Goal: Task Accomplishment & Management: Use online tool/utility

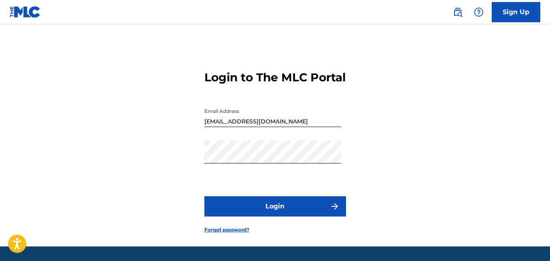
click at [247, 212] on button "Login" at bounding box center [275, 206] width 142 height 20
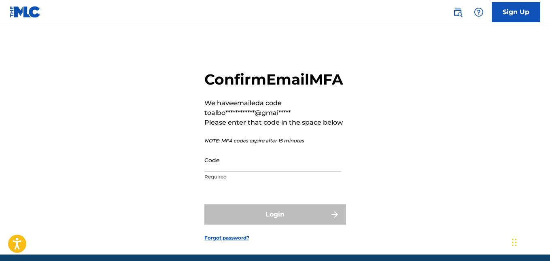
click at [255, 172] on input "Code" at bounding box center [272, 160] width 137 height 23
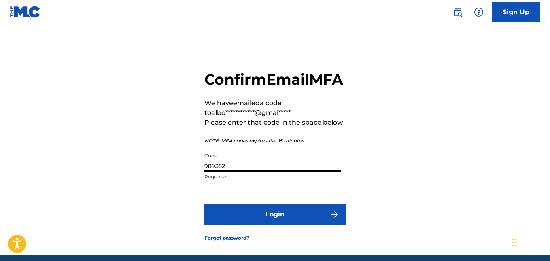
type input "989352"
click at [274, 225] on button "Login" at bounding box center [275, 214] width 142 height 20
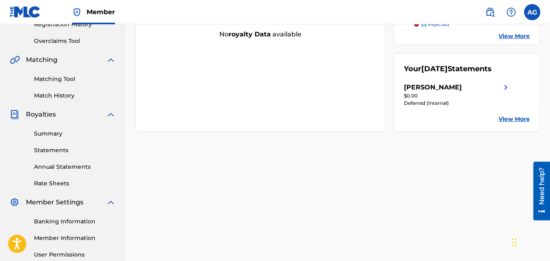
scroll to position [162, 0]
click at [503, 91] on img at bounding box center [506, 87] width 10 height 10
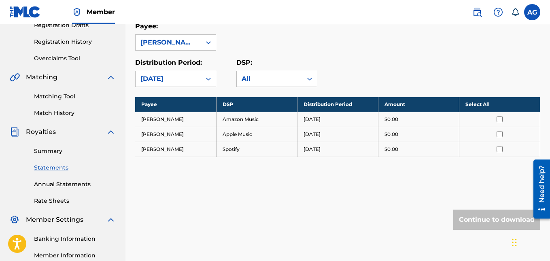
scroll to position [162, 0]
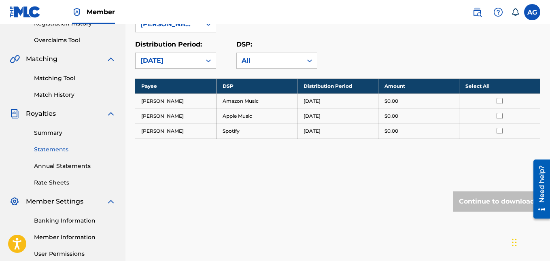
click at [206, 62] on icon at bounding box center [208, 61] width 8 height 8
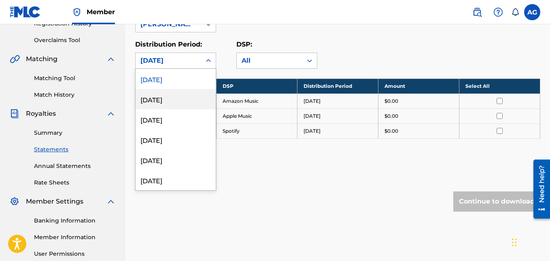
click at [168, 97] on div "[DATE]" at bounding box center [176, 99] width 80 height 20
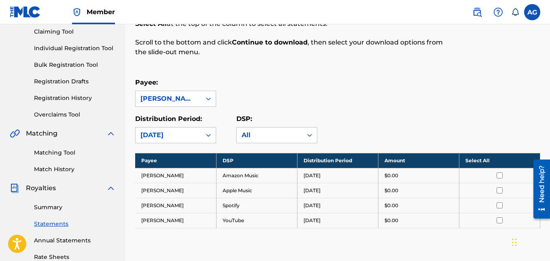
scroll to position [81, 0]
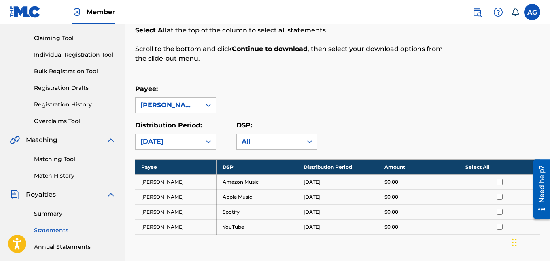
click at [210, 142] on icon at bounding box center [208, 142] width 8 height 8
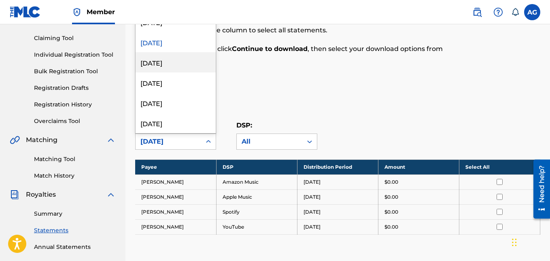
click at [170, 53] on div "[DATE]" at bounding box center [176, 62] width 80 height 20
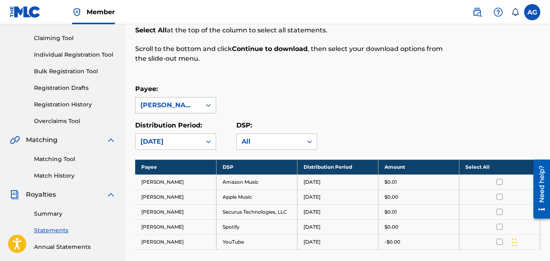
click at [206, 112] on div at bounding box center [208, 105] width 15 height 15
click at [249, 145] on div "All" at bounding box center [270, 142] width 56 height 10
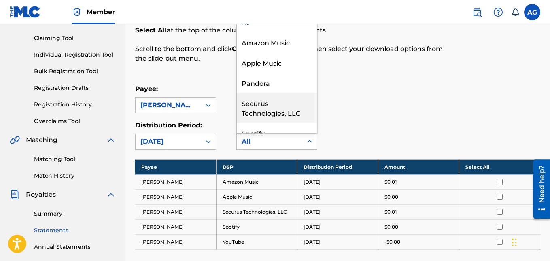
scroll to position [30, 0]
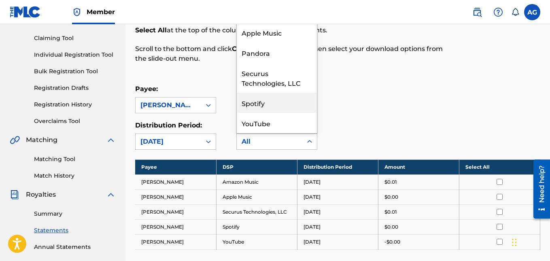
click at [376, 101] on div "Payee: [PERSON_NAME]" at bounding box center [337, 98] width 405 height 29
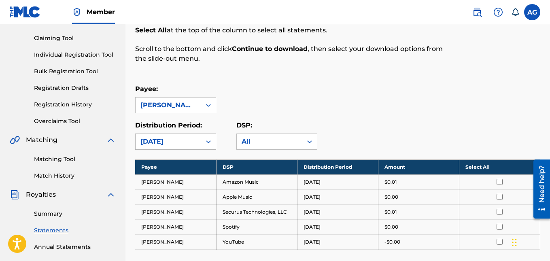
click at [202, 145] on div at bounding box center [208, 141] width 15 height 15
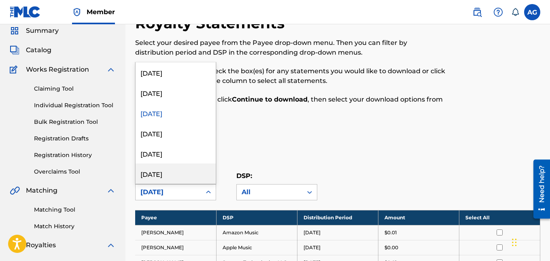
scroll to position [0, 0]
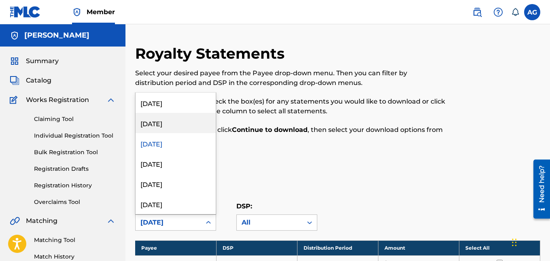
click at [167, 127] on div "[DATE]" at bounding box center [176, 123] width 80 height 20
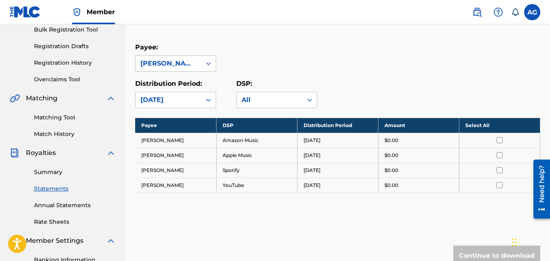
scroll to position [119, 0]
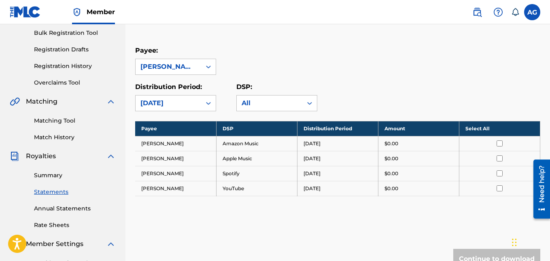
click at [188, 100] on div "[DATE]" at bounding box center [168, 103] width 56 height 10
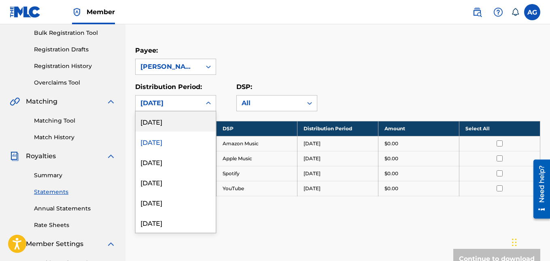
click at [180, 121] on div "[DATE]" at bounding box center [176, 121] width 80 height 20
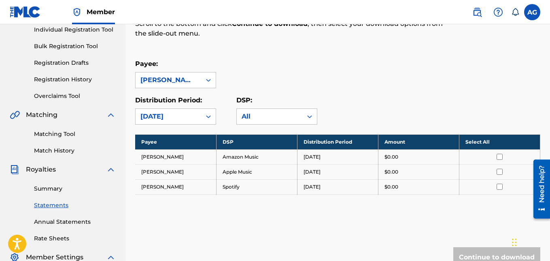
scroll to position [79, 0]
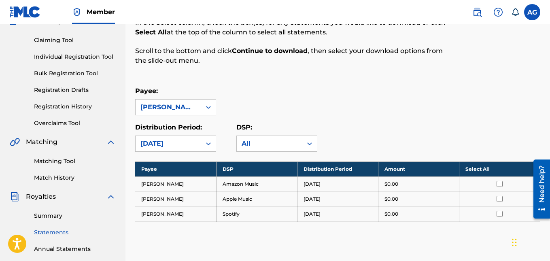
click at [188, 140] on div "[DATE]" at bounding box center [168, 144] width 56 height 10
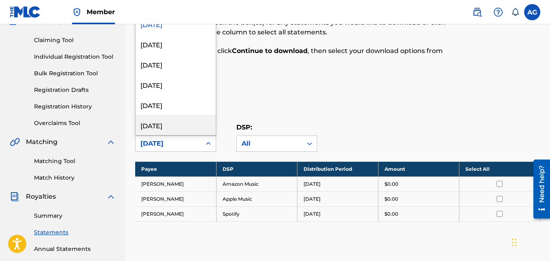
click at [155, 123] on div "[DATE]" at bounding box center [176, 125] width 80 height 20
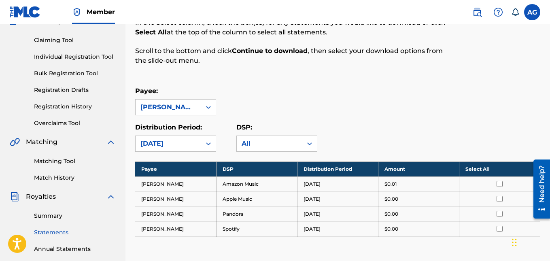
click at [66, 37] on link "Claiming Tool" at bounding box center [75, 40] width 82 height 8
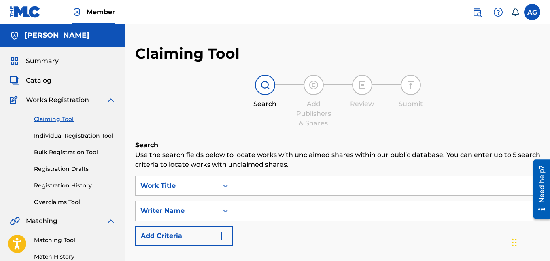
click at [260, 207] on input "Search Form" at bounding box center [386, 210] width 307 height 19
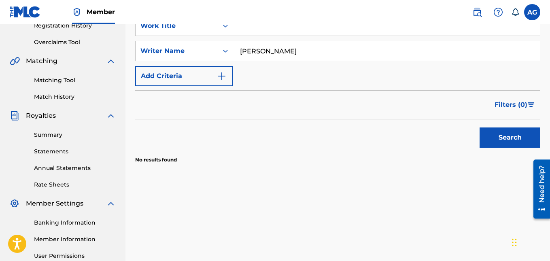
scroll to position [162, 0]
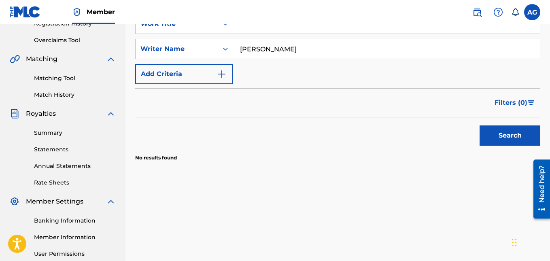
click at [516, 131] on button "Search" at bounding box center [510, 135] width 61 height 20
click at [308, 53] on input "[PERSON_NAME]" at bounding box center [386, 48] width 307 height 19
click at [496, 132] on button "Search" at bounding box center [510, 135] width 61 height 20
click at [301, 49] on input "[PERSON_NAME]" at bounding box center [386, 48] width 307 height 19
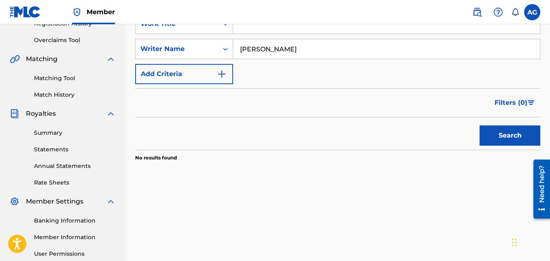
type input "[PERSON_NAME]"
click at [480, 125] on button "Search" at bounding box center [510, 135] width 61 height 20
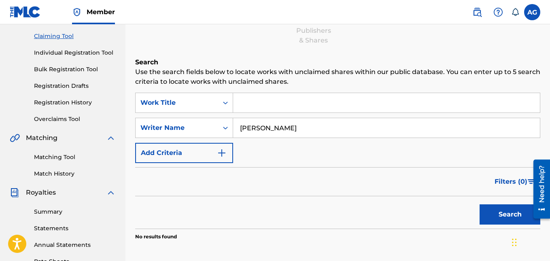
scroll to position [81, 0]
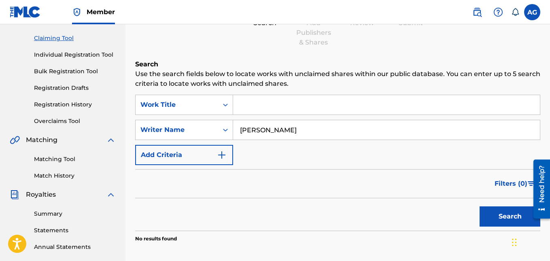
click at [282, 132] on input "[PERSON_NAME]" at bounding box center [386, 129] width 307 height 19
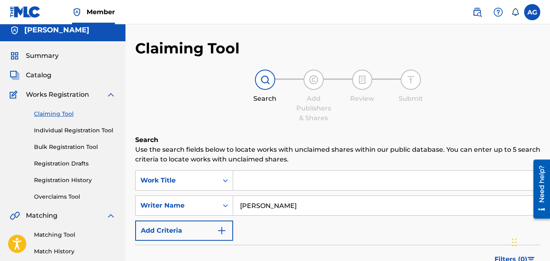
click at [282, 132] on div "Claiming Tool Search Add Publishers & Shares Review Submit Search Use the searc…" at bounding box center [337, 198] width 405 height 319
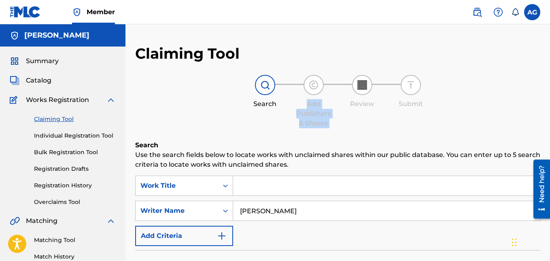
click at [282, 132] on div "Claiming Tool Search Add Publishers & Shares Review Submit Search Use the searc…" at bounding box center [337, 204] width 405 height 319
click at [273, 199] on div "SearchWithCriteria256c03f1-d700-4d5f-af33-8ab12289eaec Work Title SearchWithCri…" at bounding box center [337, 211] width 405 height 70
click at [272, 211] on input "[PERSON_NAME]" at bounding box center [386, 210] width 307 height 19
click at [273, 212] on input "[PERSON_NAME]" at bounding box center [386, 210] width 307 height 19
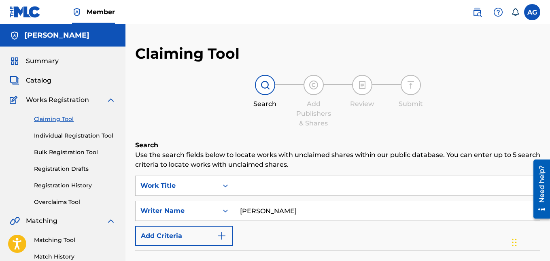
click at [273, 212] on input "[PERSON_NAME]" at bounding box center [386, 210] width 307 height 19
click at [267, 185] on input "Search Form" at bounding box center [386, 185] width 307 height 19
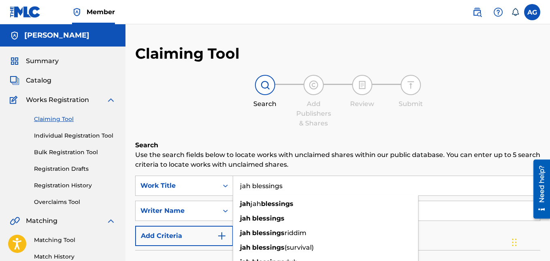
type input "jah blessings"
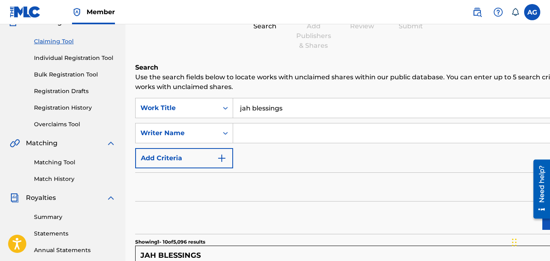
scroll to position [40, 0]
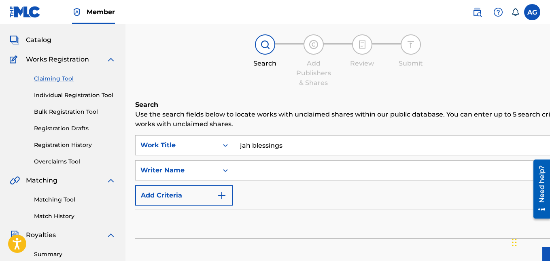
click at [258, 167] on input "Search Form" at bounding box center [417, 170] width 369 height 19
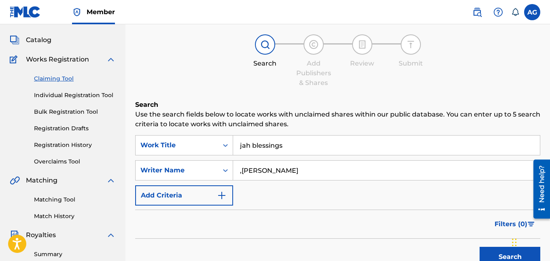
click at [242, 172] on input ",[PERSON_NAME]" at bounding box center [386, 170] width 307 height 19
type input "[PERSON_NAME]"
click at [480, 247] on button "Search" at bounding box center [510, 257] width 61 height 20
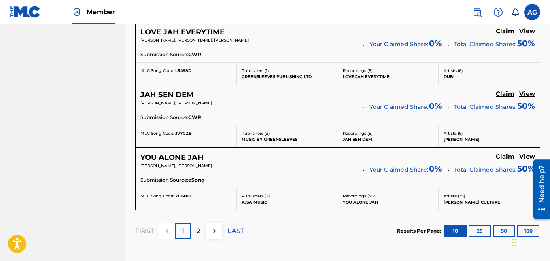
scroll to position [769, 0]
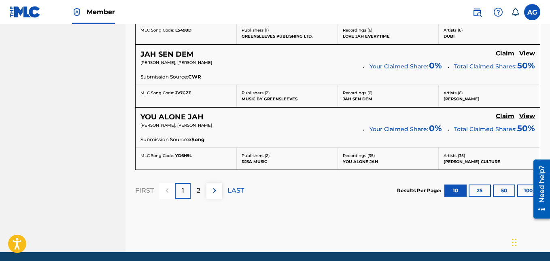
click at [482, 192] on button "25" at bounding box center [480, 191] width 22 height 12
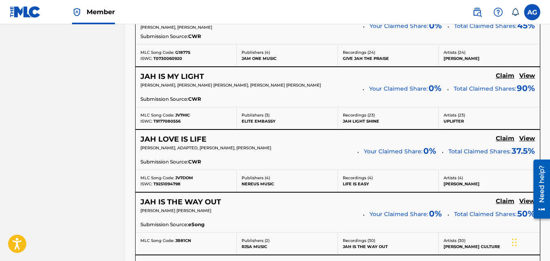
scroll to position [1225, 0]
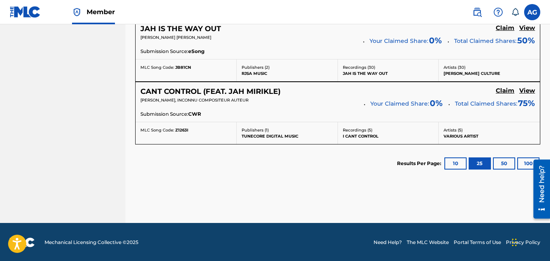
click at [527, 162] on button "100" at bounding box center [528, 163] width 22 height 12
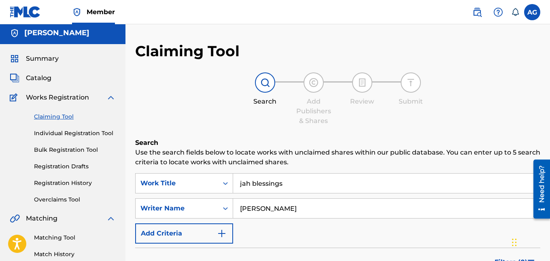
scroll to position [0, 0]
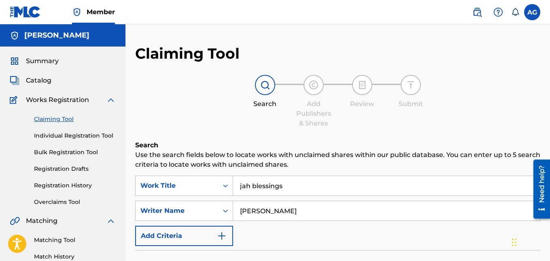
click at [282, 188] on input "jah blessings" at bounding box center [386, 185] width 307 height 19
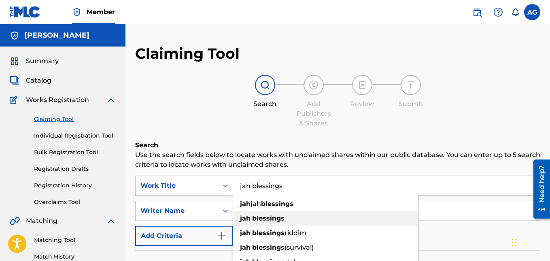
click at [273, 216] on strong "blessings" at bounding box center [268, 218] width 32 height 8
type input "jah blessings"
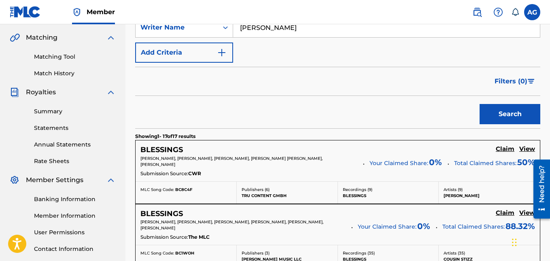
scroll to position [202, 0]
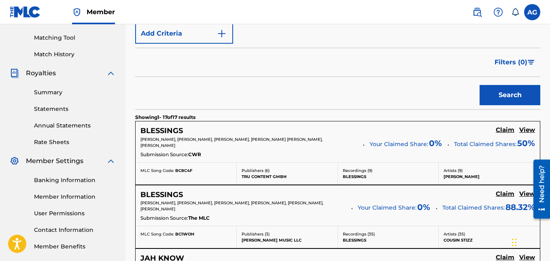
click at [488, 97] on button "Search" at bounding box center [510, 95] width 61 height 20
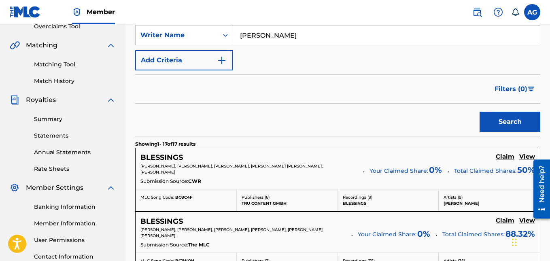
scroll to position [162, 0]
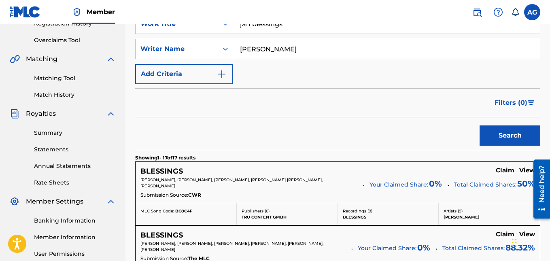
click at [287, 50] on input "[PERSON_NAME]" at bounding box center [386, 48] width 307 height 19
click at [279, 49] on input "[PERSON_NAME]" at bounding box center [386, 48] width 307 height 19
click at [492, 136] on button "Search" at bounding box center [510, 135] width 61 height 20
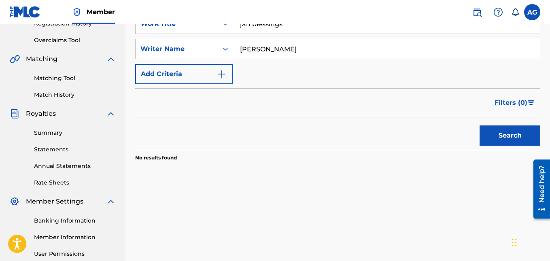
click at [280, 47] on input "[PERSON_NAME]" at bounding box center [386, 48] width 307 height 19
click at [480, 125] on button "Search" at bounding box center [510, 135] width 61 height 20
click at [299, 50] on input "[PERSON_NAME]" at bounding box center [386, 48] width 307 height 19
type input "[PERSON_NAME]"
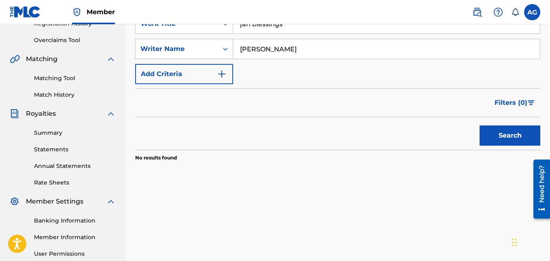
click at [480, 125] on button "Search" at bounding box center [510, 135] width 61 height 20
click at [290, 30] on input "jah blessings" at bounding box center [386, 23] width 307 height 19
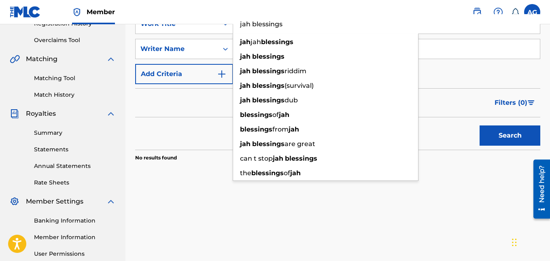
click at [290, 30] on input "jah blessings" at bounding box center [386, 23] width 307 height 19
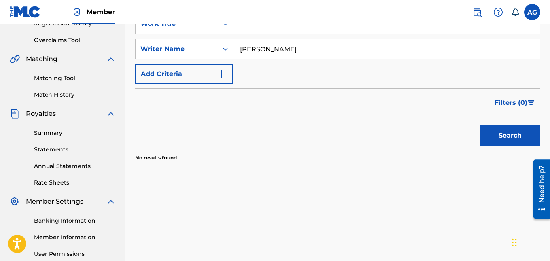
click at [480, 125] on button "Search" at bounding box center [510, 135] width 61 height 20
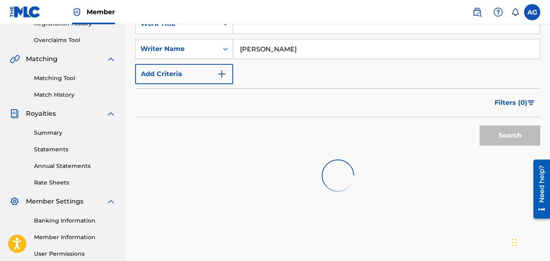
click at [480, 125] on button "Search" at bounding box center [510, 135] width 61 height 20
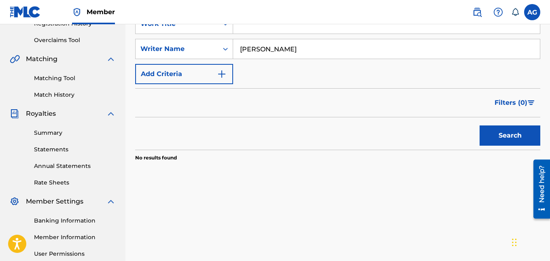
click at [480, 125] on button "Search" at bounding box center [510, 135] width 61 height 20
click at [274, 51] on input "[PERSON_NAME]" at bounding box center [386, 48] width 307 height 19
click at [480, 125] on button "Search" at bounding box center [510, 135] width 61 height 20
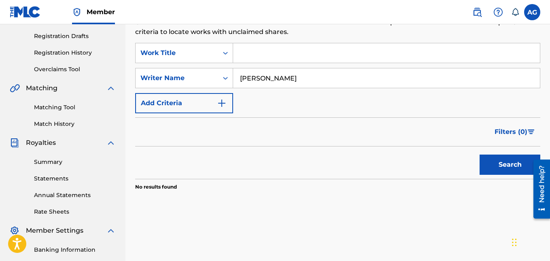
scroll to position [79, 0]
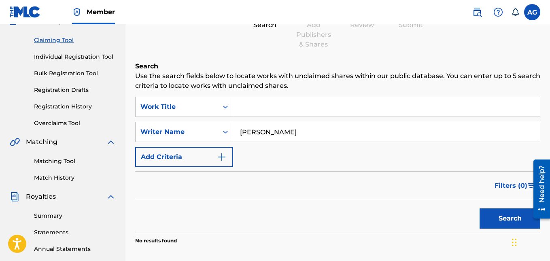
click at [318, 133] on input "[PERSON_NAME]" at bounding box center [386, 131] width 307 height 19
type input "[PERSON_NAME]"
click at [480, 208] on button "Search" at bounding box center [510, 218] width 61 height 20
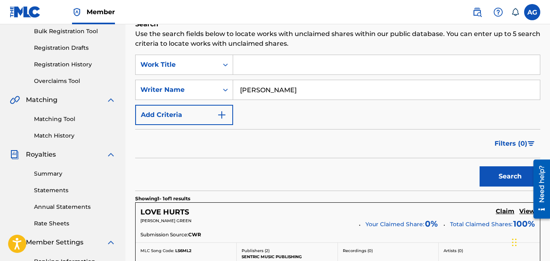
scroll to position [81, 0]
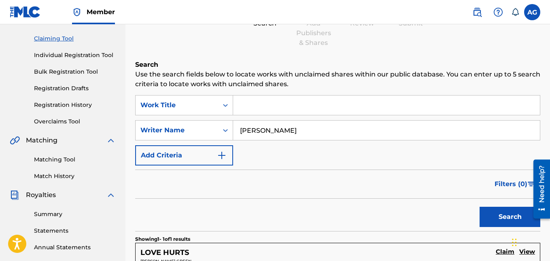
click at [303, 131] on input "[PERSON_NAME]" at bounding box center [386, 130] width 307 height 19
